Goal: Task Accomplishment & Management: Complete application form

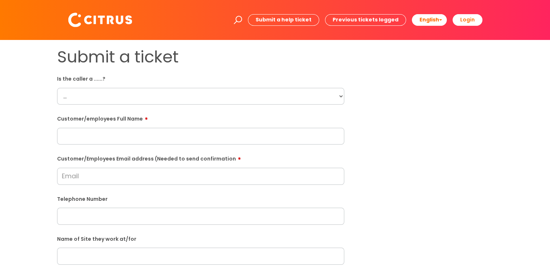
click at [124, 97] on select "... Citrus Customer Citrus Employee [DEMOGRAPHIC_DATA] Supplier" at bounding box center [200, 96] width 287 height 17
select select "Citrus Customer"
click at [57, 88] on select "... Citrus Customer Citrus Employee [DEMOGRAPHIC_DATA] Supplier" at bounding box center [200, 96] width 287 height 17
click at [97, 134] on input "text" at bounding box center [200, 136] width 287 height 17
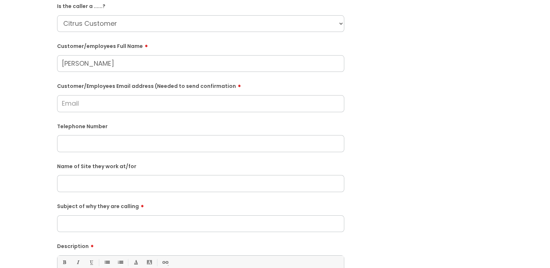
type input "[PERSON_NAME]"
click at [124, 180] on input "text" at bounding box center [200, 183] width 287 height 17
paste input "Dynamite Recruitment"
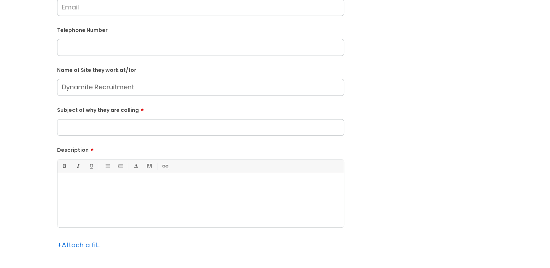
scroll to position [182, 0]
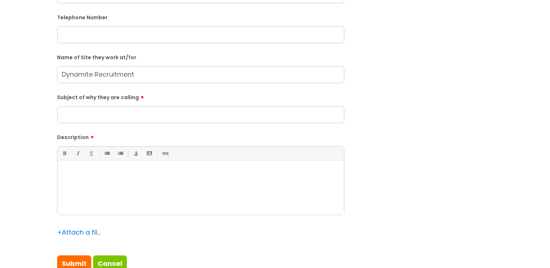
type input "Dynamite Recruitment"
click at [230, 119] on input "Subject of why they are calling" at bounding box center [200, 115] width 287 height 17
type input "Cleaner not turned up"
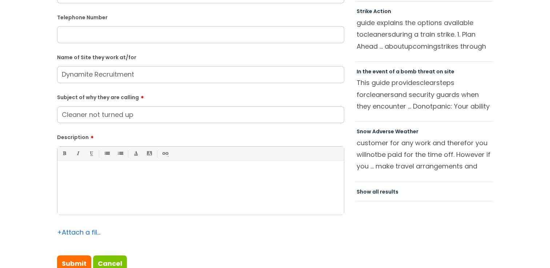
click at [168, 176] on p at bounding box center [201, 173] width 276 height 7
click at [92, 174] on p "She advised clenarm enioned that se was on hlida covere sorted" at bounding box center [201, 173] width 276 height 7
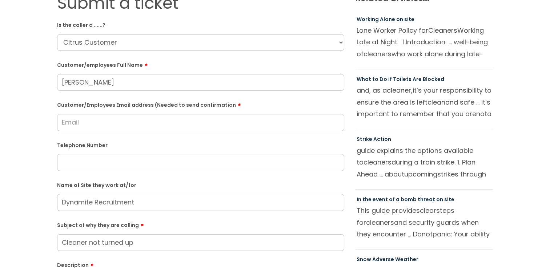
scroll to position [36, 0]
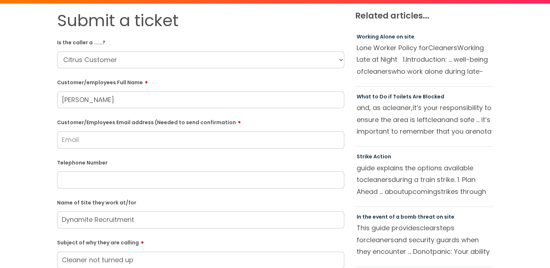
click at [106, 142] on input "Customer/Employees Email address (Needed to send confirmation" at bounding box center [200, 140] width 287 height 17
type input "[PERSON_NAME][EMAIL_ADDRESS][DOMAIN_NAME]"
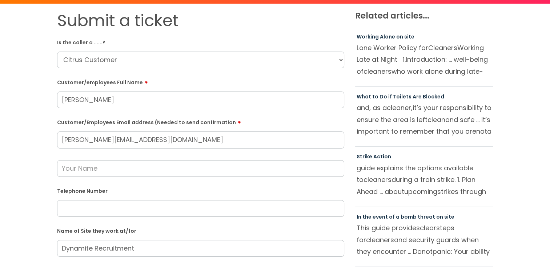
drag, startPoint x: 131, startPoint y: 142, endPoint x: 89, endPoint y: 139, distance: 42.0
click at [89, 139] on input "[PERSON_NAME][EMAIL_ADDRESS][DOMAIN_NAME]" at bounding box center [200, 140] width 287 height 17
click at [149, 97] on input "[PERSON_NAME]" at bounding box center [200, 100] width 287 height 17
paste input "benneyworth"
type input "[PERSON_NAME]"
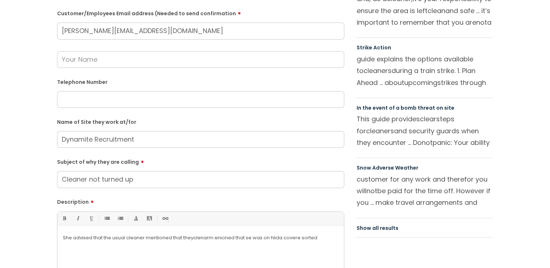
scroll to position [182, 0]
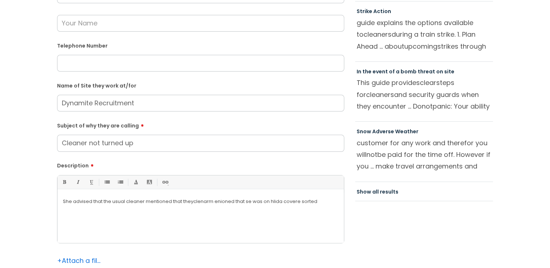
click at [214, 60] on input "text" at bounding box center [200, 63] width 287 height 17
paste input "02392 455422"
type input "02392 455422"
click at [327, 202] on p "She advised that the usual cleaner mentioned that they clenarm enioned that se …" at bounding box center [201, 202] width 276 height 7
click at [194, 202] on p "She advised that the usual cleaner mentioned that they clenarm enioned that se …" at bounding box center [201, 202] width 276 height 7
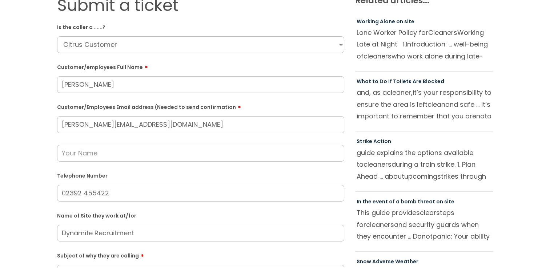
scroll to position [36, 0]
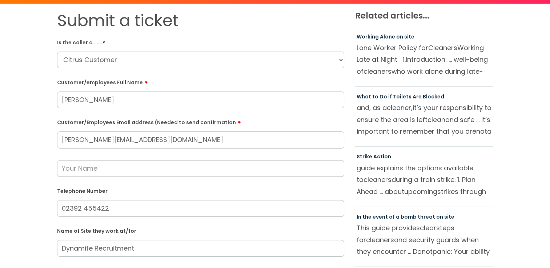
click at [93, 103] on input "[PERSON_NAME]" at bounding box center [200, 100] width 287 height 17
type input "[PERSON_NAME]"
click at [255, 138] on input "[PERSON_NAME][EMAIL_ADDRESS][DOMAIN_NAME]" at bounding box center [200, 140] width 287 height 17
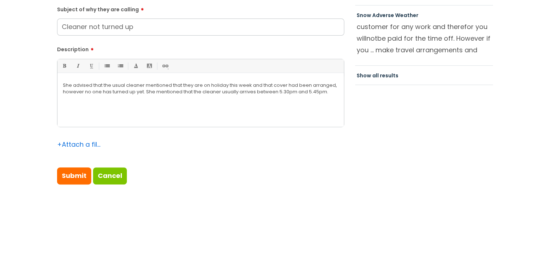
scroll to position [364, 0]
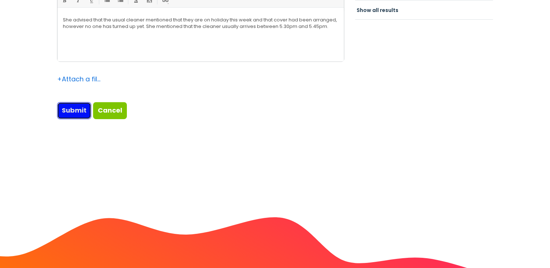
click at [64, 116] on input "Submit" at bounding box center [74, 110] width 34 height 17
type input "Please Wait..."
